Goal: Task Accomplishment & Management: Complete application form

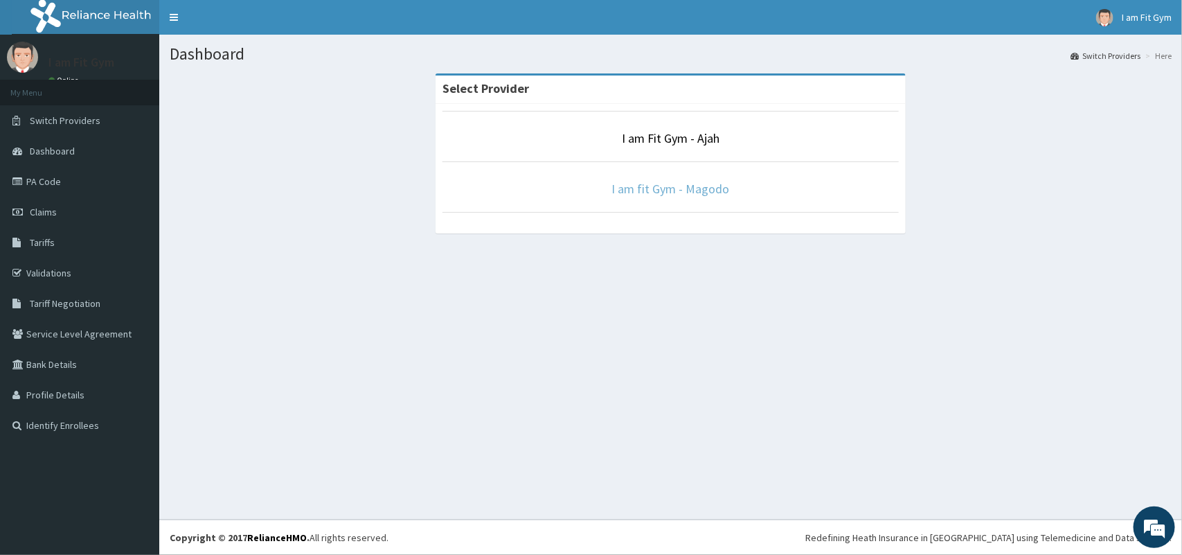
click at [693, 196] on link "I am fit Gym - Magodo" at bounding box center [671, 189] width 118 height 16
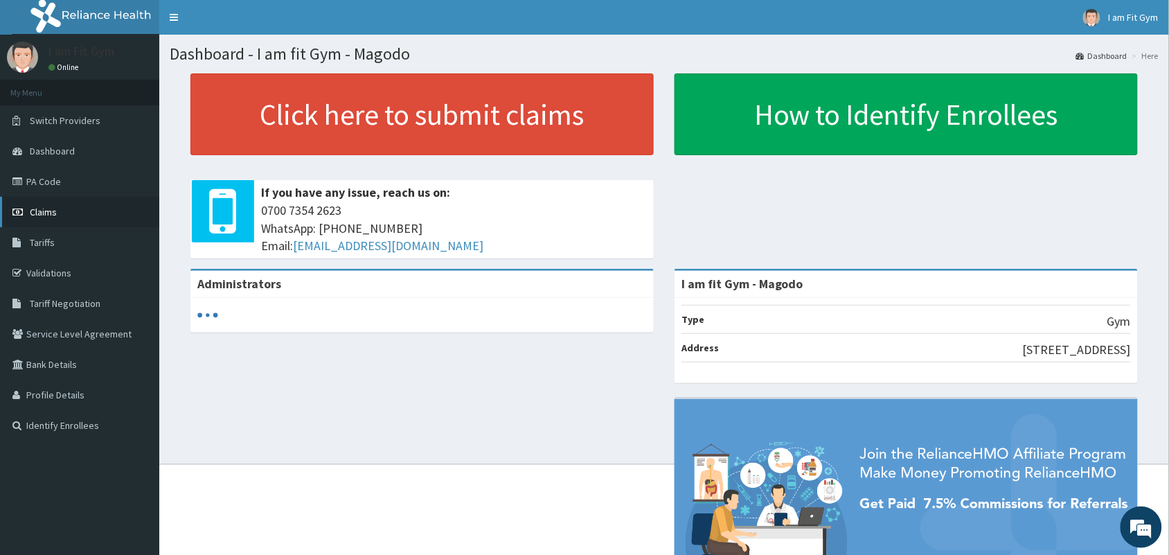
click at [30, 209] on span "Claims" at bounding box center [43, 212] width 27 height 12
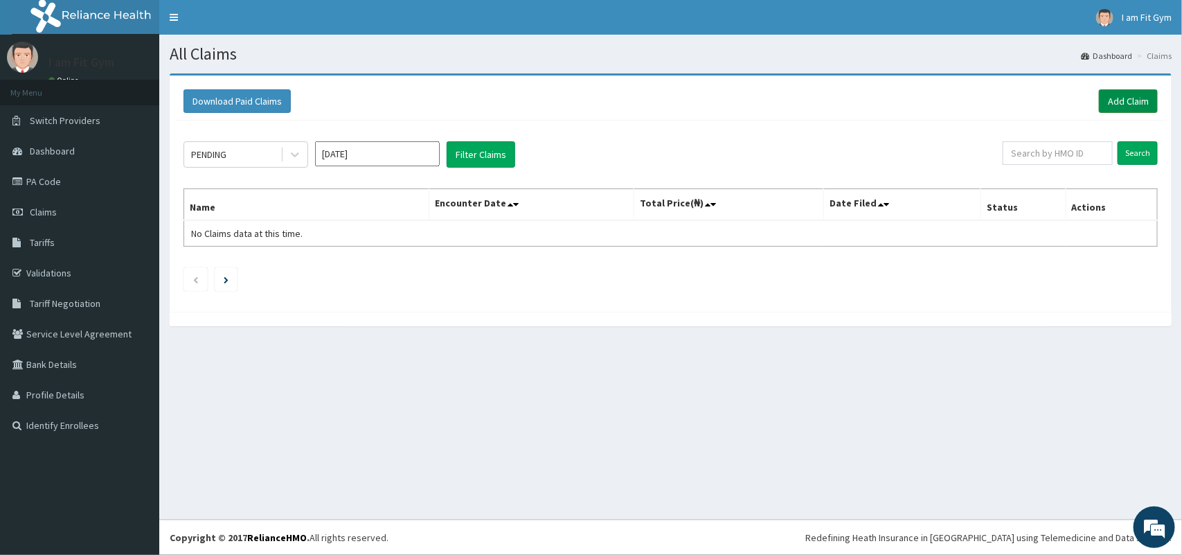
click at [1137, 101] on link "Add Claim" at bounding box center [1128, 101] width 59 height 24
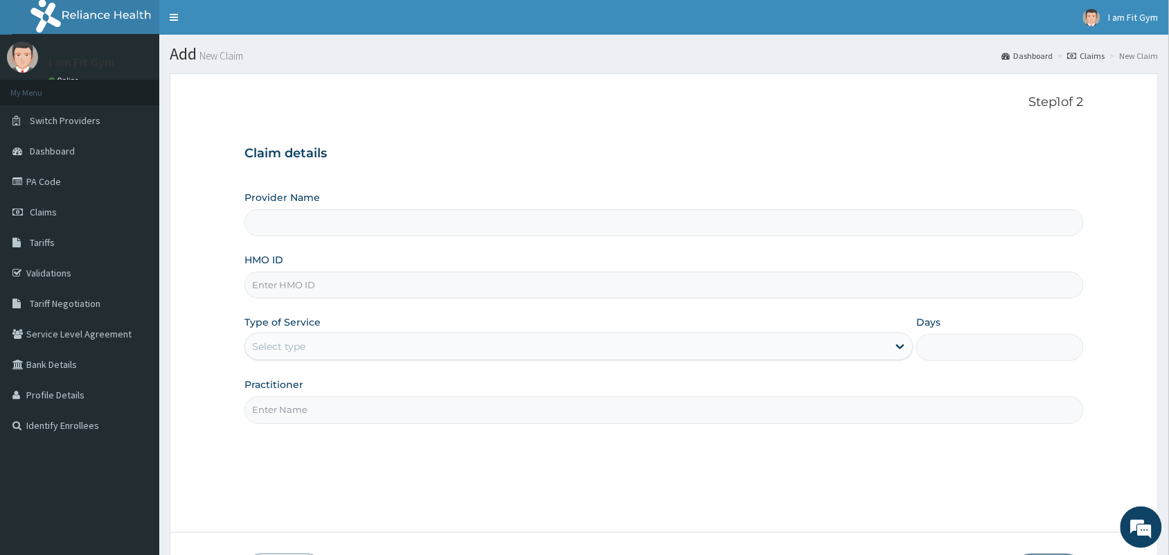
type input "I am fit Gym - Magodo"
type input "1"
click at [291, 283] on input "HMO ID" at bounding box center [663, 284] width 839 height 27
type input "nhy/10040/a"
click at [292, 407] on input "Practitioner" at bounding box center [663, 409] width 839 height 27
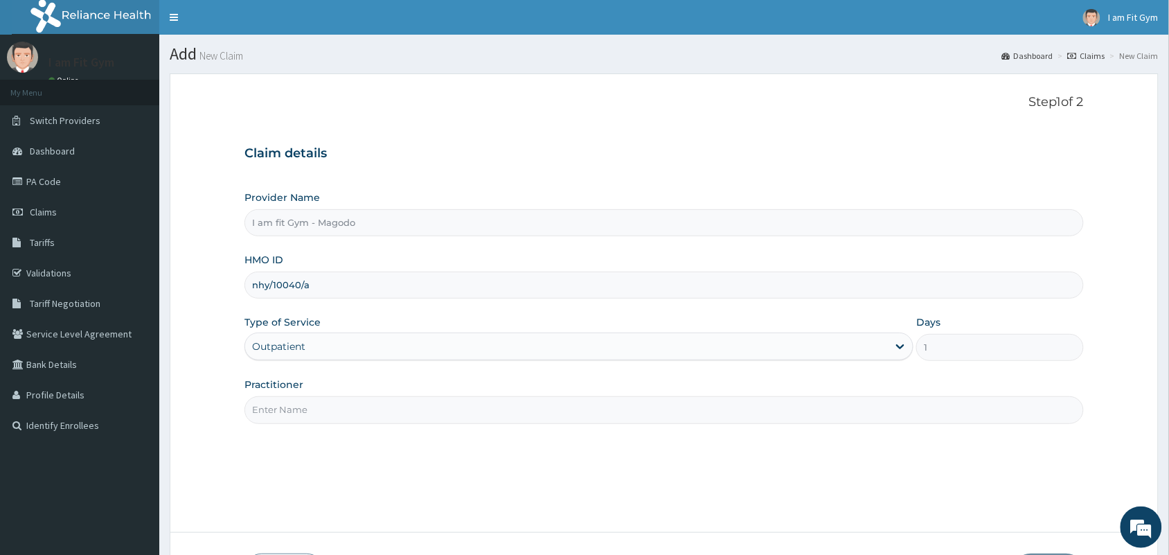
type input "R"
click at [301, 417] on input "R" at bounding box center [663, 409] width 839 height 27
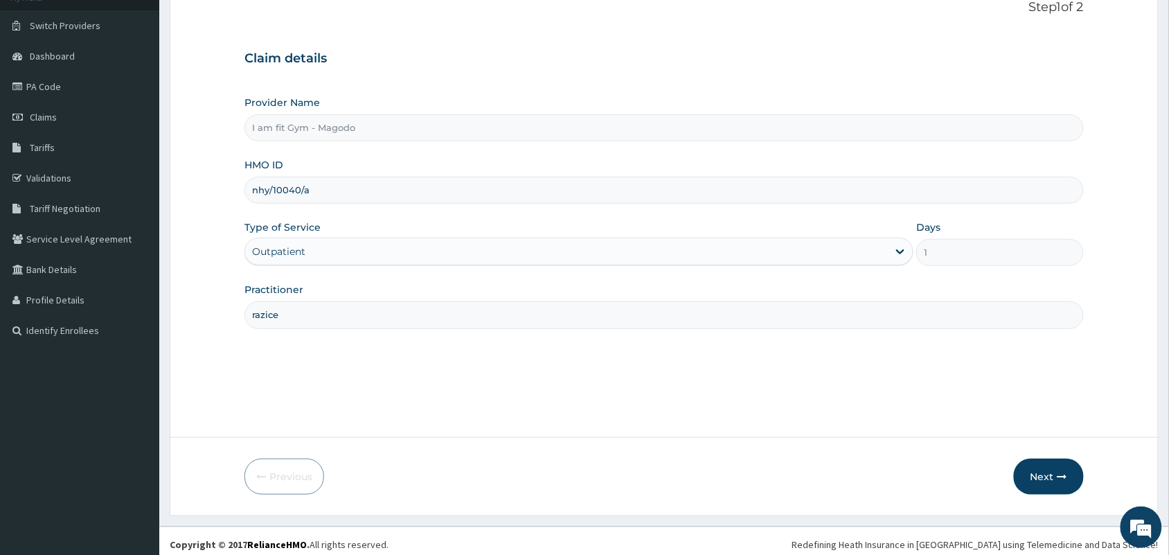
scroll to position [102, 0]
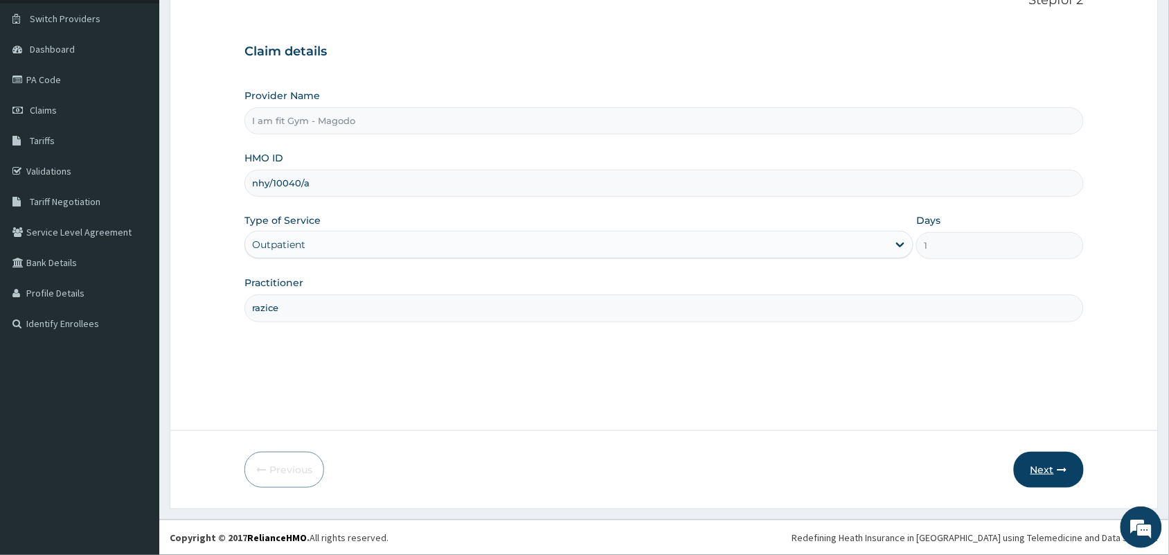
type input "razice"
click at [1051, 458] on button "Next" at bounding box center [1049, 470] width 70 height 36
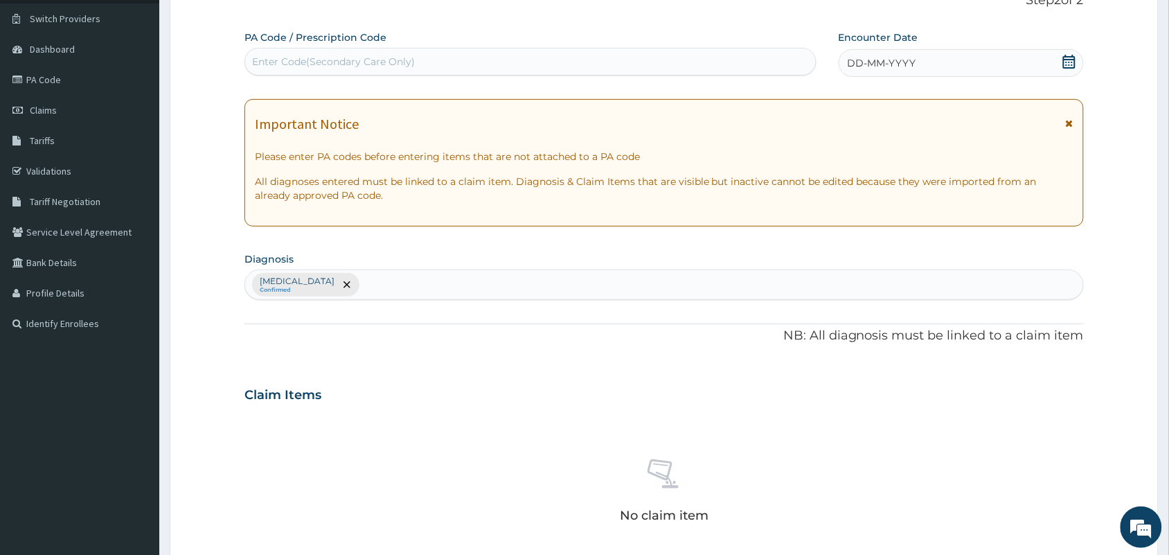
click at [332, 67] on div "Enter Code(Secondary Care Only)" at bounding box center [333, 62] width 163 height 14
type input "PA/DACAE1"
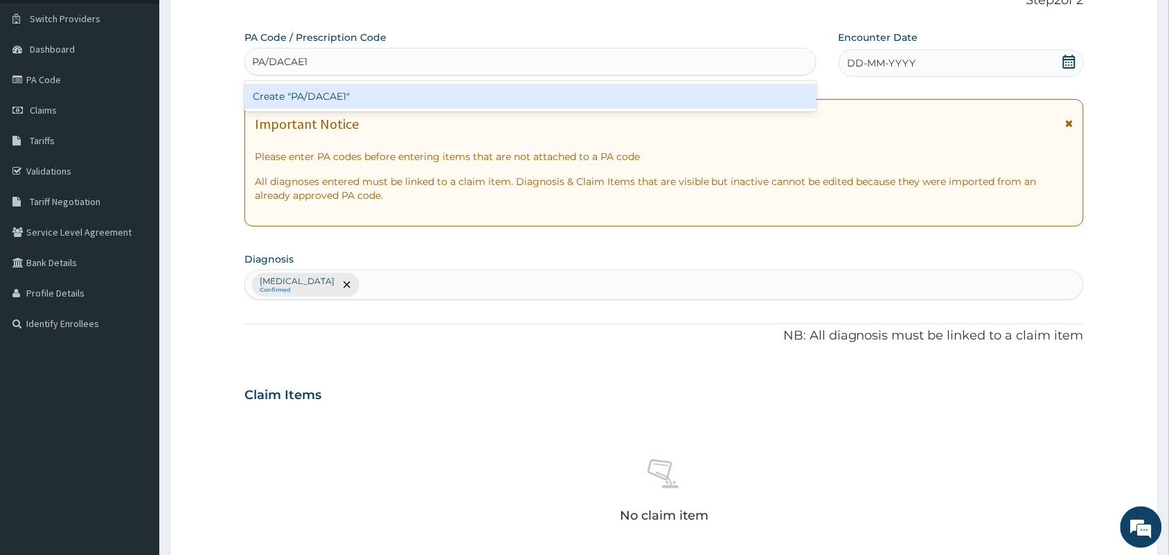
click at [395, 95] on div "Create "PA/DACAE1"" at bounding box center [530, 96] width 572 height 25
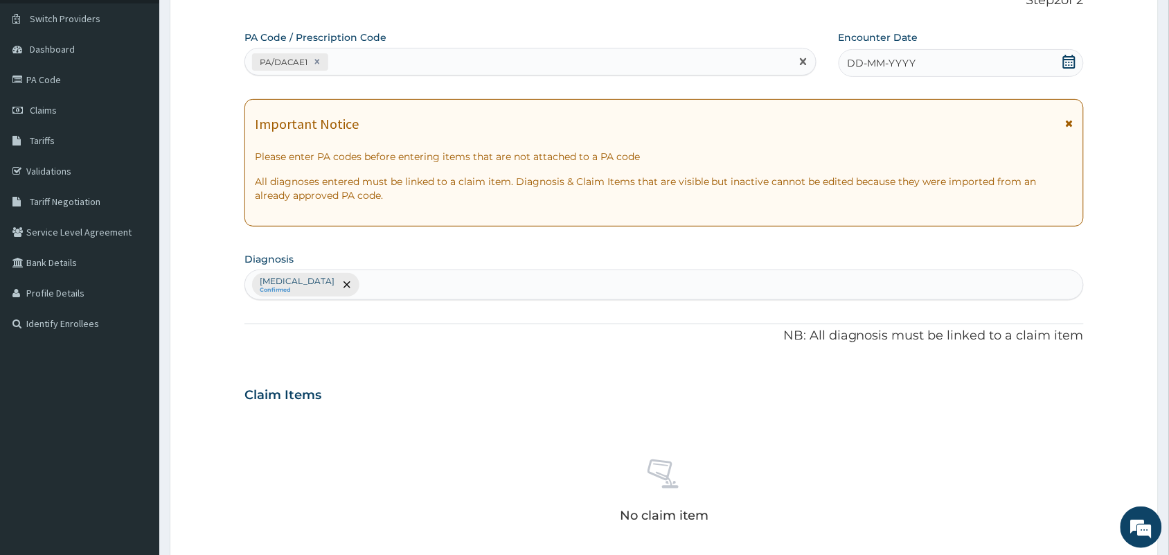
click at [901, 66] on span "DD-MM-YYYY" at bounding box center [882, 63] width 69 height 14
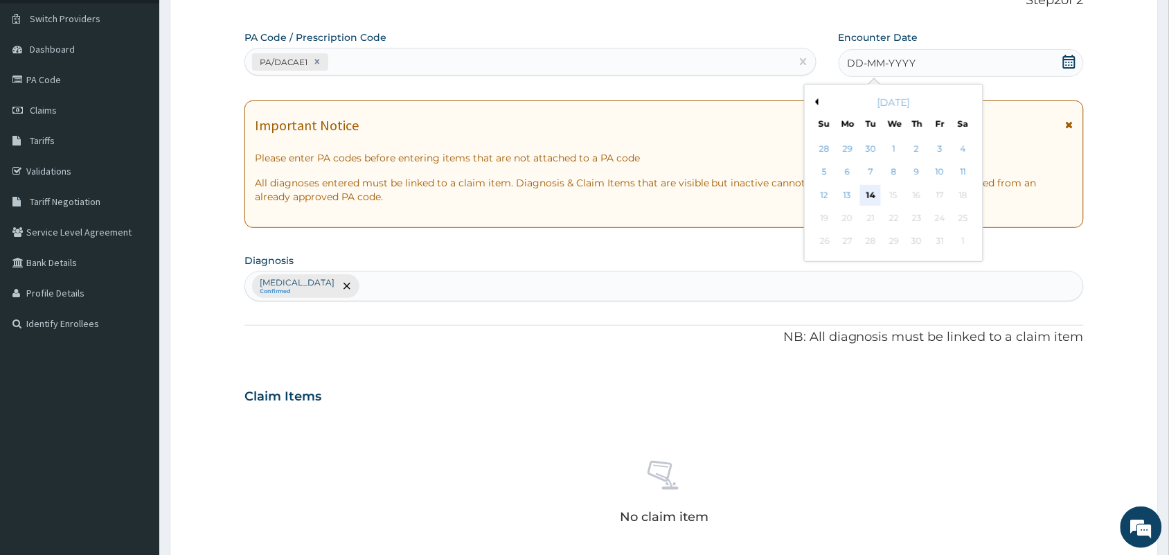
click at [868, 188] on div "14" at bounding box center [870, 195] width 21 height 21
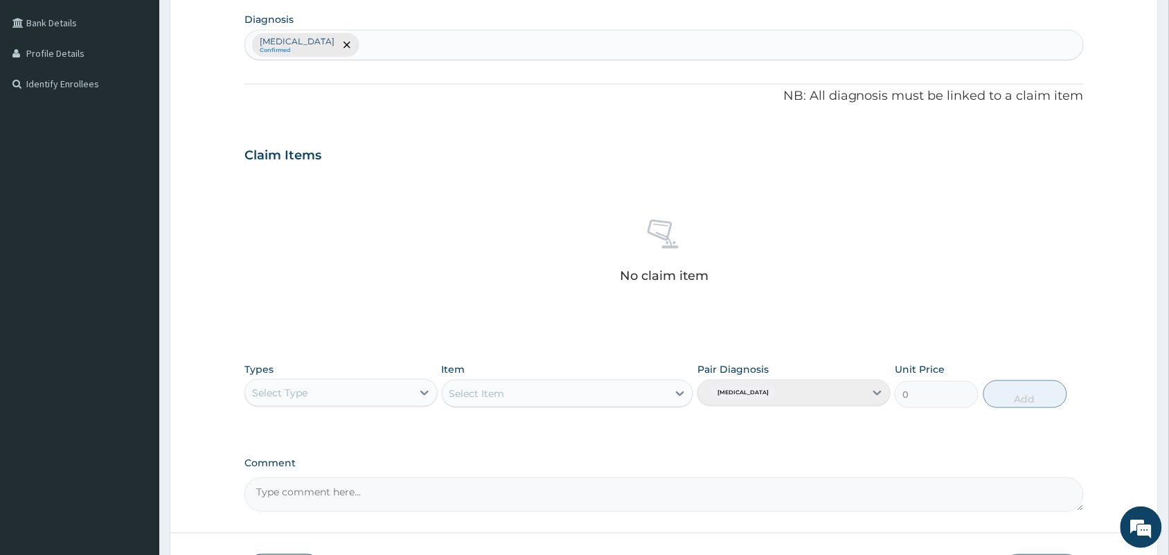
scroll to position [445, 0]
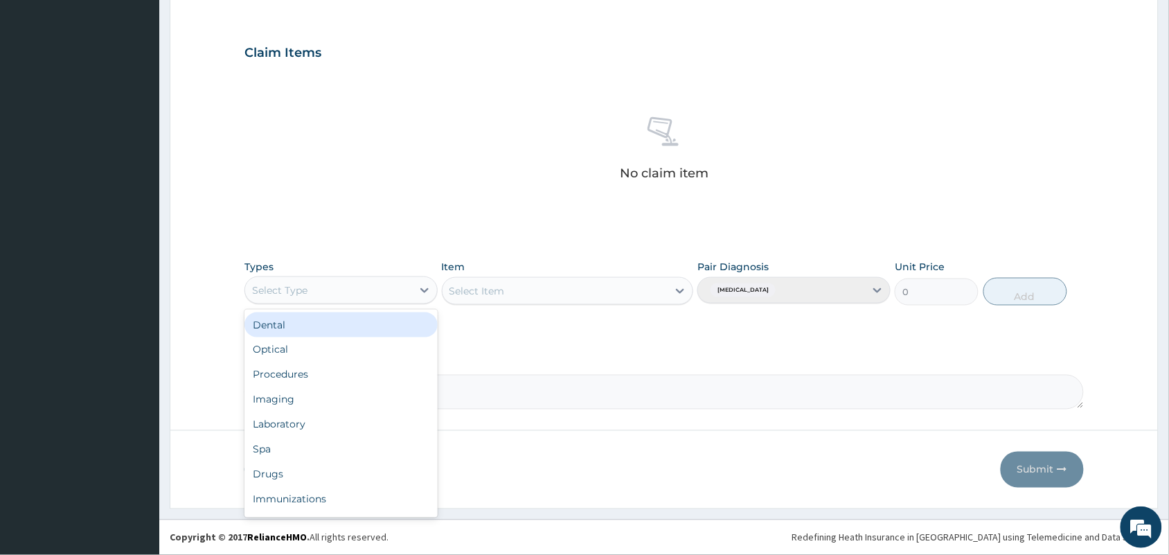
click at [382, 282] on div "Select Type" at bounding box center [328, 290] width 167 height 22
type input "gy"
click at [393, 332] on div "Gym" at bounding box center [340, 324] width 193 height 25
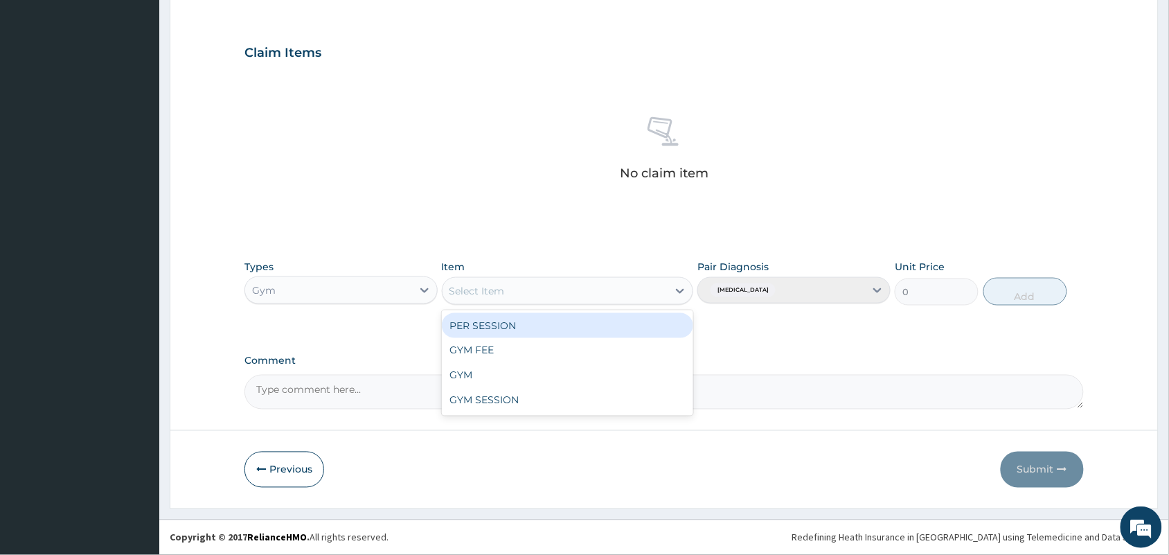
click at [524, 285] on div "Select Item" at bounding box center [556, 291] width 226 height 22
click at [537, 330] on div "PER SESSION" at bounding box center [568, 325] width 252 height 25
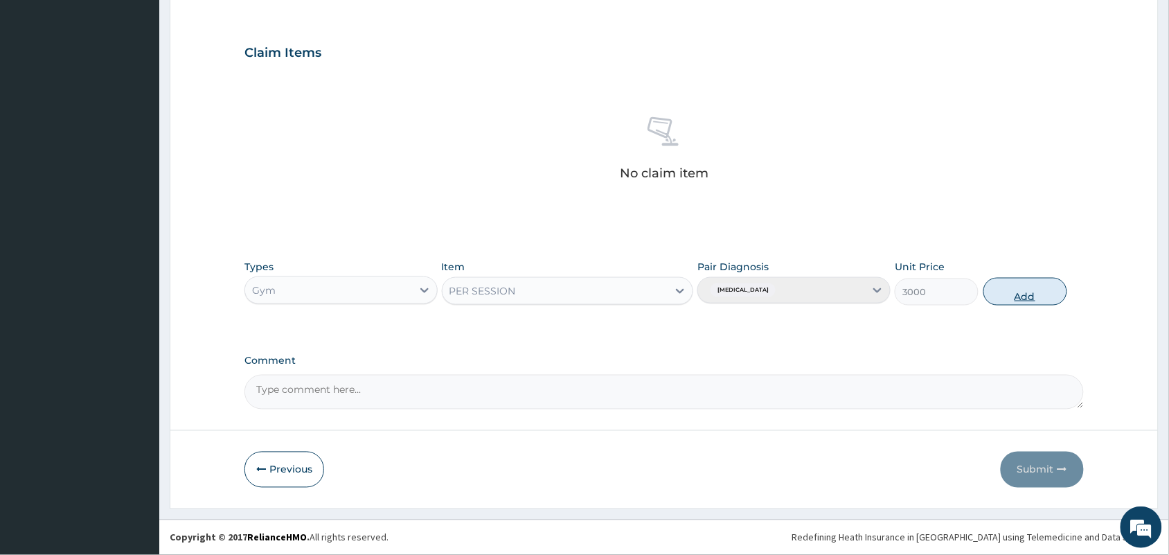
click at [1027, 289] on button "Add" at bounding box center [1025, 292] width 84 height 28
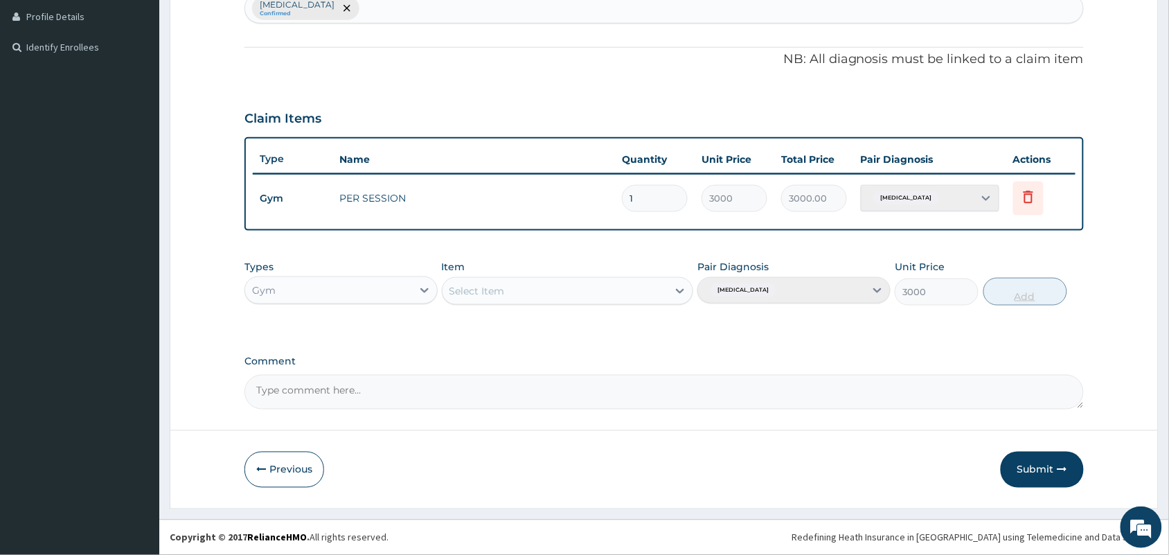
type input "0"
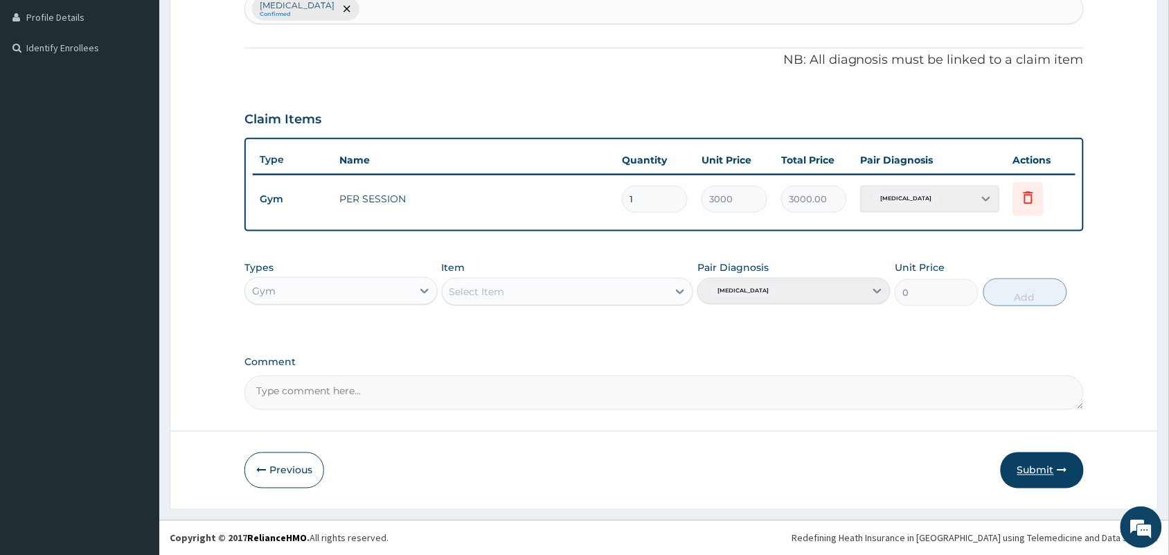
click at [1051, 461] on button "Submit" at bounding box center [1042, 470] width 83 height 36
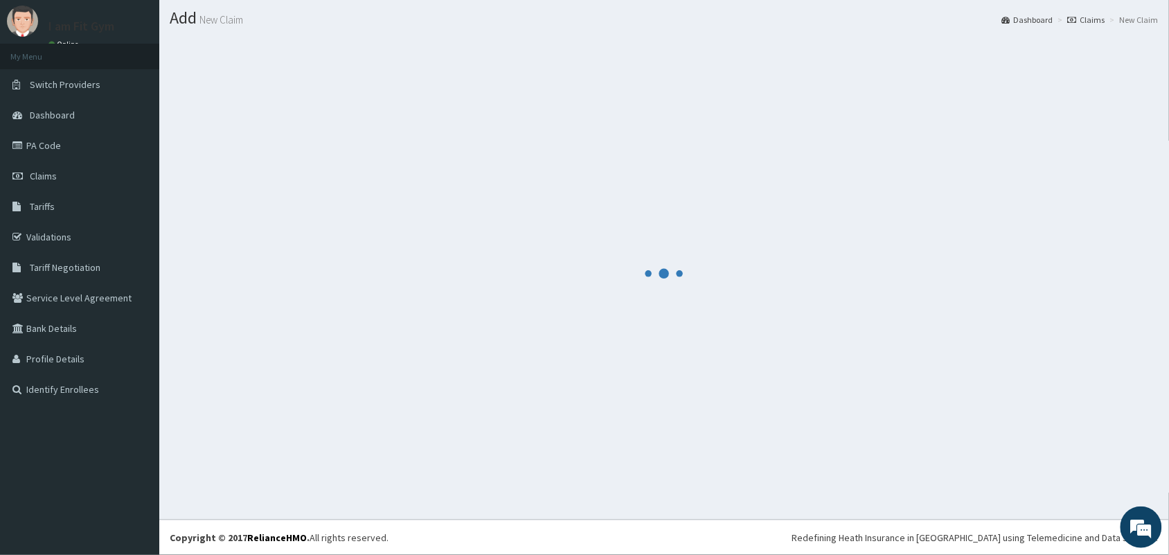
scroll to position [36, 0]
